Goal: Communication & Community: Answer question/provide support

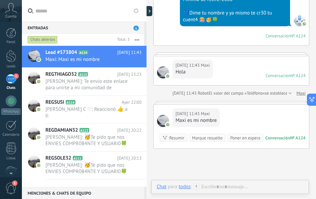
scroll to position [237, 0]
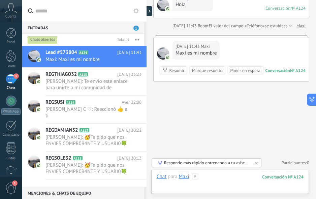
click at [230, 182] on div at bounding box center [230, 184] width 147 height 20
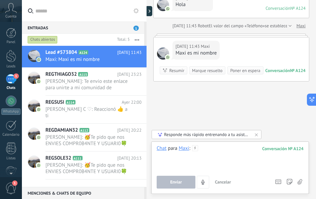
paste div
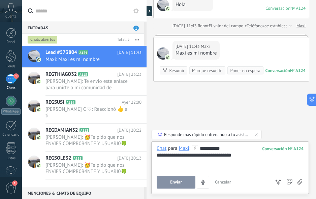
click at [168, 179] on button "Enviar" at bounding box center [176, 182] width 39 height 13
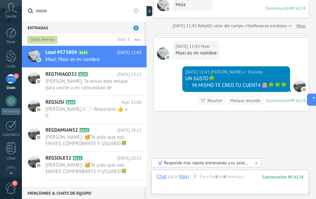
scroll to position [274, 0]
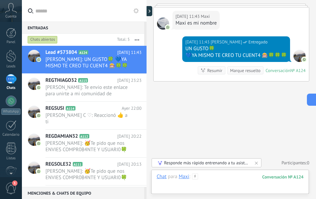
click at [208, 181] on div at bounding box center [230, 184] width 147 height 20
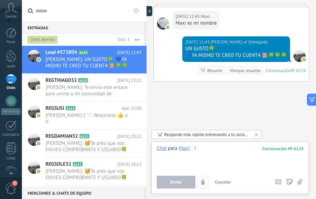
paste div
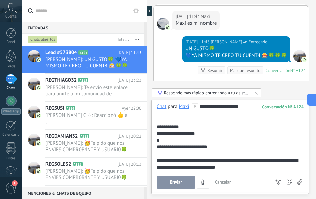
click at [185, 128] on div "**********" at bounding box center [229, 127] width 145 height 7
click at [179, 187] on button "Enviar" at bounding box center [176, 182] width 39 height 13
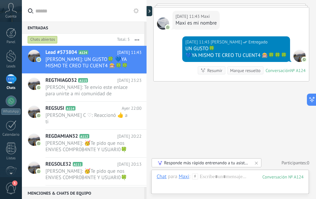
scroll to position [396, 0]
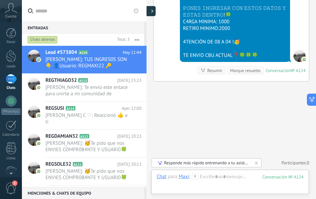
click at [154, 10] on div at bounding box center [151, 11] width 10 height 10
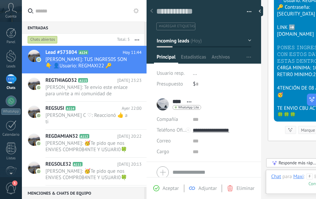
scroll to position [6, 0]
paste textarea "*********"
type textarea "*********"
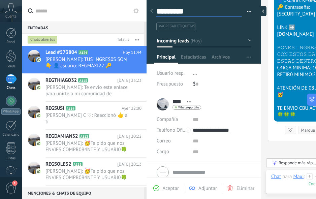
click at [263, 14] on div at bounding box center [262, 11] width 10 height 10
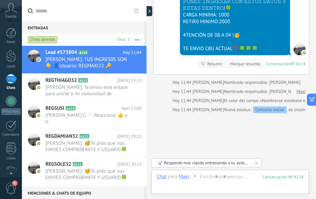
type textarea "*********"
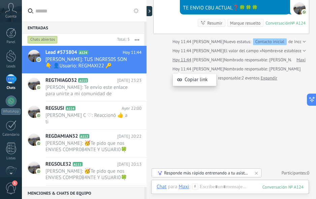
scroll to position [443, 0]
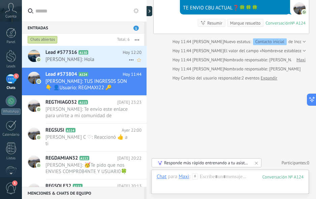
click at [90, 52] on icon at bounding box center [93, 52] width 7 height 7
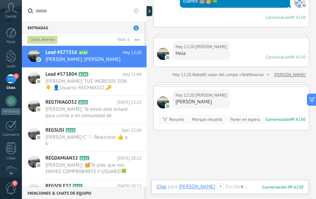
scroll to position [237, 0]
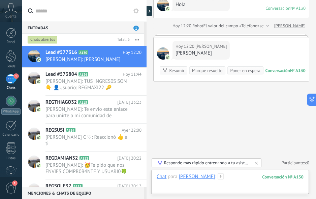
click at [231, 178] on div at bounding box center [230, 184] width 147 height 20
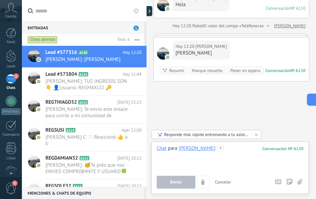
paste div
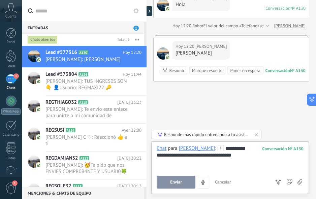
click at [250, 149] on div "**********" at bounding box center [230, 158] width 147 height 26
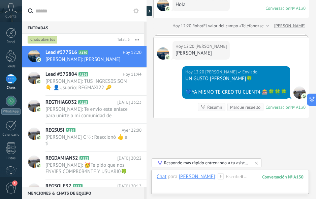
scroll to position [281, 0]
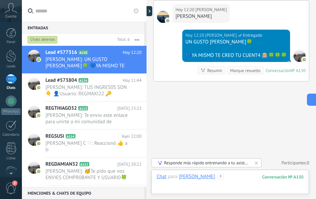
click at [229, 177] on div at bounding box center [230, 184] width 147 height 20
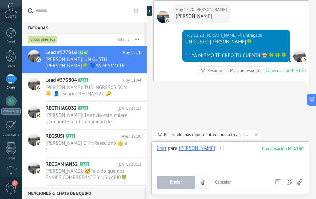
paste div
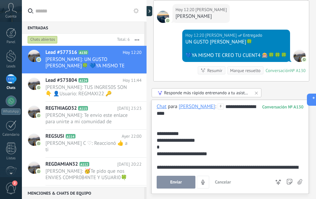
click at [188, 136] on div "**********" at bounding box center [229, 134] width 145 height 7
click at [178, 181] on span "Enviar" at bounding box center [176, 182] width 12 height 5
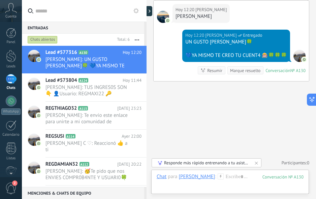
scroll to position [402, 0]
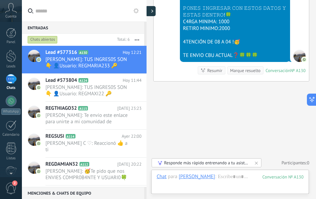
click at [152, 16] on div at bounding box center [151, 11] width 10 height 10
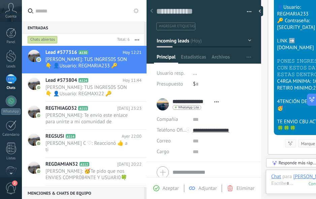
scroll to position [6, 0]
paste textarea "**********"
type textarea "**********"
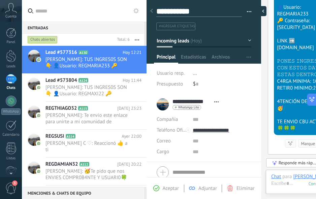
click at [261, 11] on div at bounding box center [262, 11] width 10 height 10
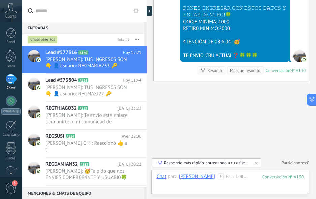
scroll to position [20, 0]
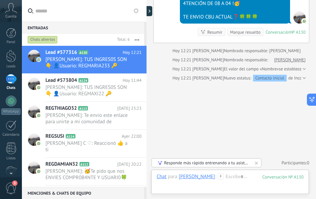
click at [40, 39] on div "Chats abiertos" at bounding box center [43, 40] width 30 height 8
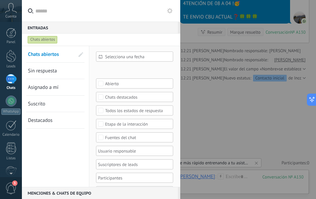
click at [39, 72] on span "Sin respuesta" at bounding box center [42, 71] width 29 height 6
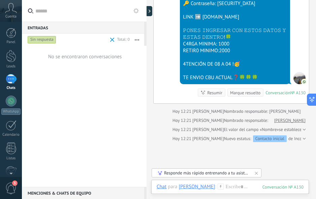
scroll to position [340, 0]
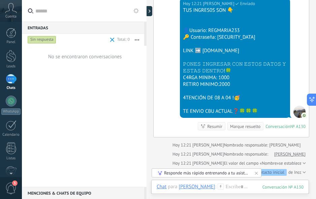
click at [217, 34] on div "👤Usuario: REGMARIA233" at bounding box center [235, 30] width 104 height 7
copy div "EGMARIA233"
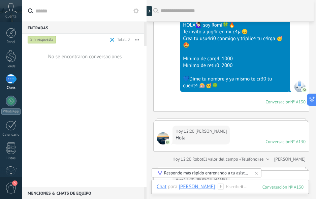
scroll to position [36, 0]
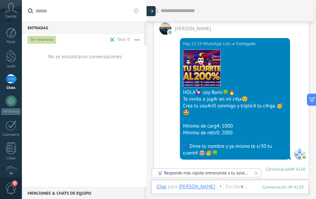
click at [152, 12] on use at bounding box center [152, 11] width 2 height 3
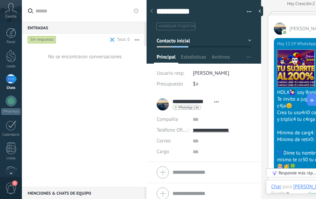
scroll to position [10, 0]
click at [260, 11] on div at bounding box center [262, 11] width 10 height 10
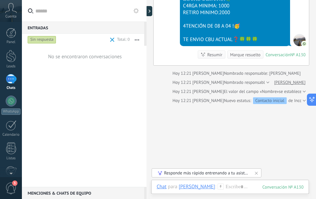
scroll to position [441, 0]
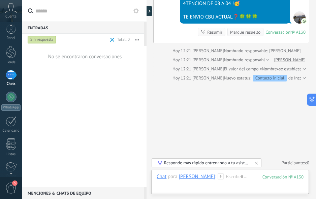
click at [12, 185] on span "3" at bounding box center [14, 183] width 5 height 5
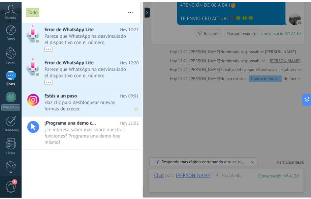
scroll to position [0, 0]
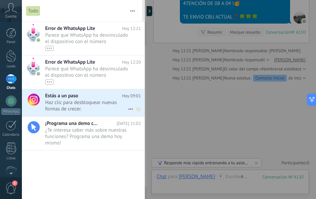
click at [77, 103] on span "Haz clic para desbloquear nuevas formas de crecer. •••" at bounding box center [86, 106] width 83 height 13
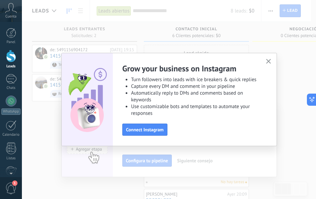
click at [62, 162] on div "Grow your business on Instagram Turn followers into leads with ice breakers & q…" at bounding box center [169, 99] width 295 height 199
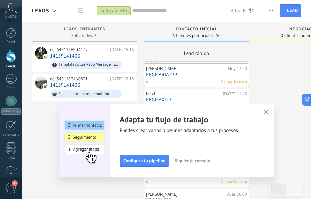
click at [269, 110] on button "button" at bounding box center [266, 112] width 8 height 9
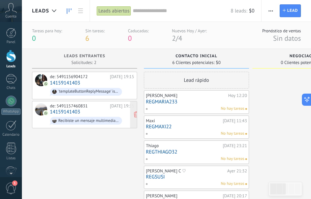
click at [68, 111] on link "14159141403" at bounding box center [65, 112] width 30 height 6
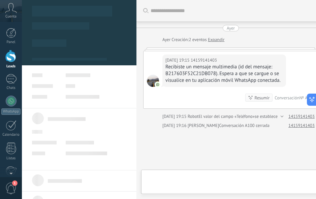
type textarea "**********"
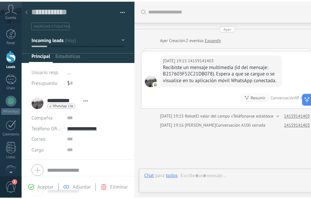
scroll to position [10, 0]
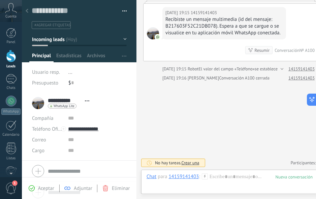
click at [26, 13] on icon at bounding box center [27, 11] width 3 height 4
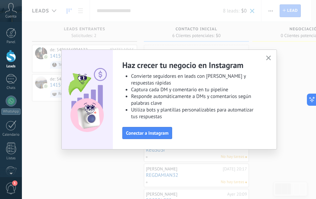
click at [271, 61] on span "button" at bounding box center [269, 59] width 5 height 6
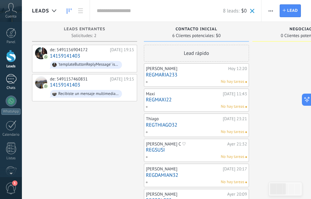
click at [12, 79] on div "1" at bounding box center [11, 79] width 11 height 10
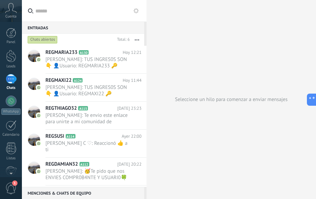
click at [57, 8] on input "text" at bounding box center [88, 11] width 106 height 22
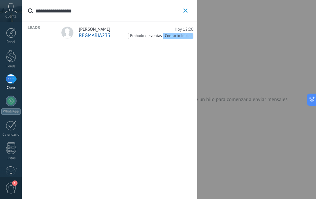
type input "**********"
click at [96, 33] on span "REGMARIA233" at bounding box center [94, 35] width 31 height 6
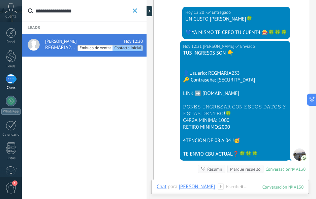
scroll to position [304, 0]
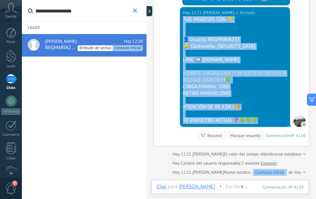
drag, startPoint x: 260, startPoint y: 128, endPoint x: 184, endPoint y: 25, distance: 128.1
click at [181, 25] on div "[DATE] 12:21 [PERSON_NAME] TUS INGRES0S SON 👇 👤Usuario: REGMARIA233 🔑 Contraseñ…" at bounding box center [235, 67] width 110 height 120
copy div "TUS INGRES0S SON 👇 👤Usuario: REGMARIA233 🔑 Contraseña: [SECURITY_DATA] LINK ➡️ …"
click at [136, 11] on icon "button" at bounding box center [135, 10] width 4 height 4
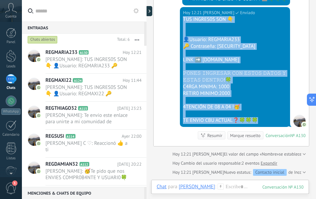
click at [134, 11] on use at bounding box center [136, 10] width 5 height 5
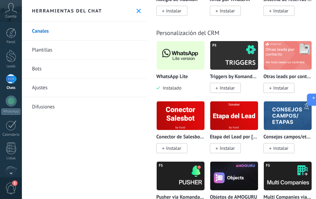
scroll to position [1923, 0]
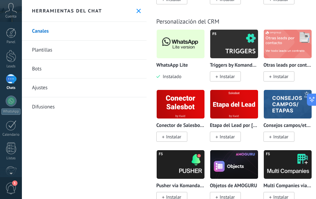
click at [178, 53] on img at bounding box center [181, 44] width 48 height 33
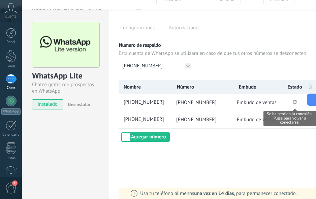
click at [294, 103] on icon "Se ha perdido la conexión. Pulse para volver a conectarse." at bounding box center [295, 102] width 4 height 4
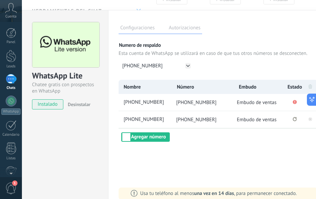
click at [279, 149] on div "Configuraciones Autorizaciones Esta pestaña registra a los usuarios que han con…" at bounding box center [218, 110] width 221 height 201
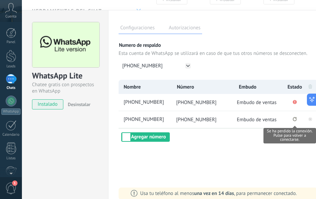
click at [297, 120] on li "Se ha perdido la conexión. Pulse para volver a conectarse." at bounding box center [295, 119] width 17 height 17
click at [296, 121] on icon "Se ha perdido la conexión. Pulse para volver a conectarse." at bounding box center [295, 119] width 4 height 4
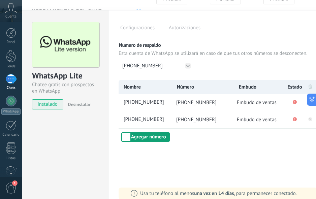
click at [150, 138] on button "Agregar número" at bounding box center [145, 137] width 49 height 9
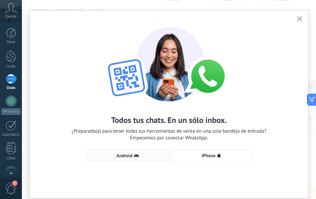
click at [128, 158] on span "Android" at bounding box center [125, 156] width 16 height 5
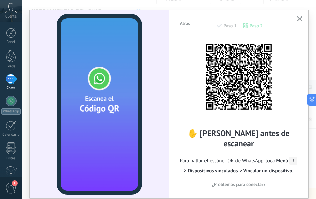
click at [298, 16] on button "button" at bounding box center [300, 19] width 8 height 9
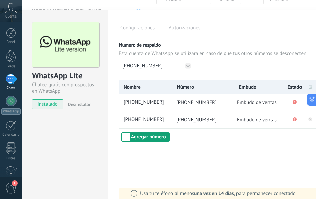
click at [140, 137] on button "Agregar número" at bounding box center [145, 137] width 49 height 9
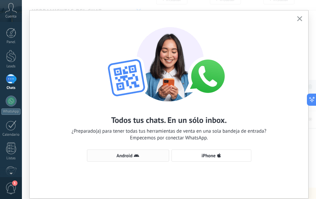
click at [129, 155] on span "Android" at bounding box center [125, 156] width 16 height 5
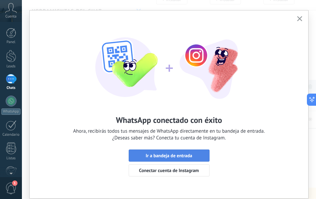
click at [131, 155] on button "Ir a bandeja de entrada" at bounding box center [169, 156] width 81 height 12
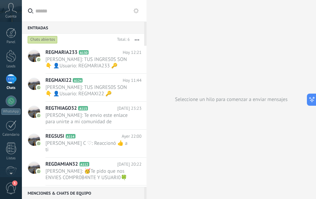
click at [136, 10] on icon at bounding box center [136, 10] width 5 height 5
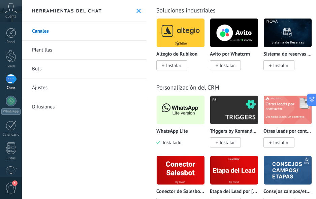
scroll to position [1923, 0]
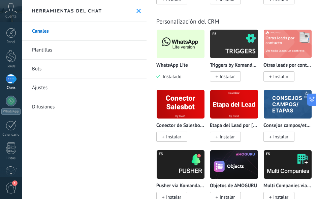
click at [173, 49] on img at bounding box center [181, 44] width 48 height 33
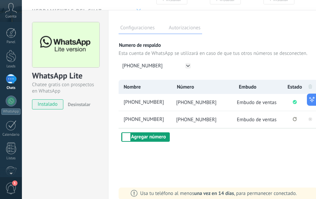
click at [149, 141] on button "Agregar número" at bounding box center [145, 137] width 49 height 9
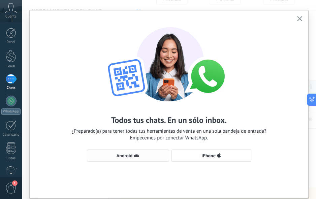
click at [130, 154] on span "Android" at bounding box center [125, 156] width 16 height 5
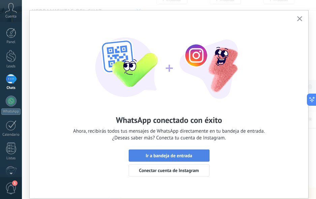
click at [164, 155] on span "Ir a bandeja de entrada" at bounding box center [169, 156] width 47 height 5
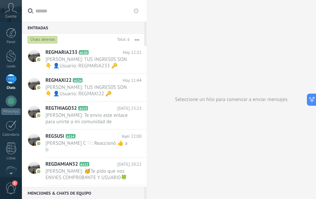
click at [137, 10] on use at bounding box center [136, 10] width 5 height 5
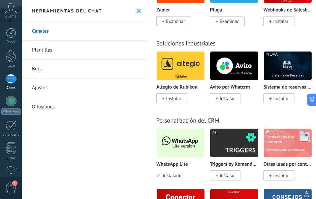
scroll to position [1822, 0]
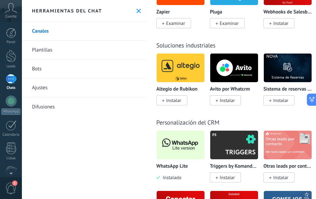
click at [170, 144] on img at bounding box center [181, 145] width 48 height 33
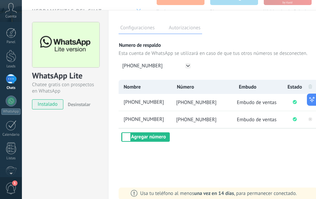
click at [10, 76] on div "1" at bounding box center [11, 79] width 11 height 10
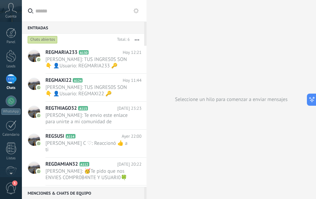
click at [37, 40] on div "Chats abiertos" at bounding box center [43, 40] width 30 height 8
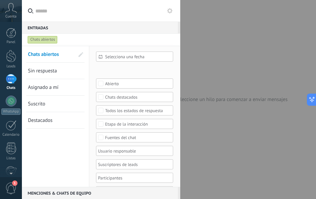
click at [48, 73] on span "Sin respuesta" at bounding box center [42, 71] width 29 height 6
